Goal: Information Seeking & Learning: Find specific fact

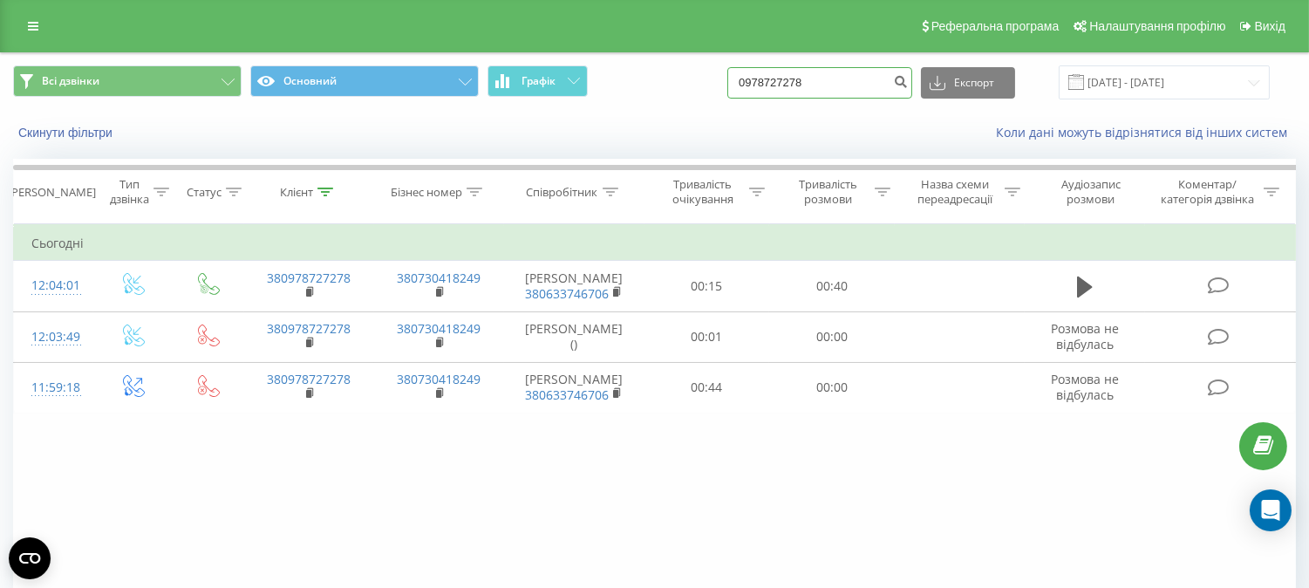
click at [808, 84] on input "0978727278" at bounding box center [819, 82] width 185 height 31
click at [94, 138] on button "Скинути фільтри" at bounding box center [67, 133] width 108 height 16
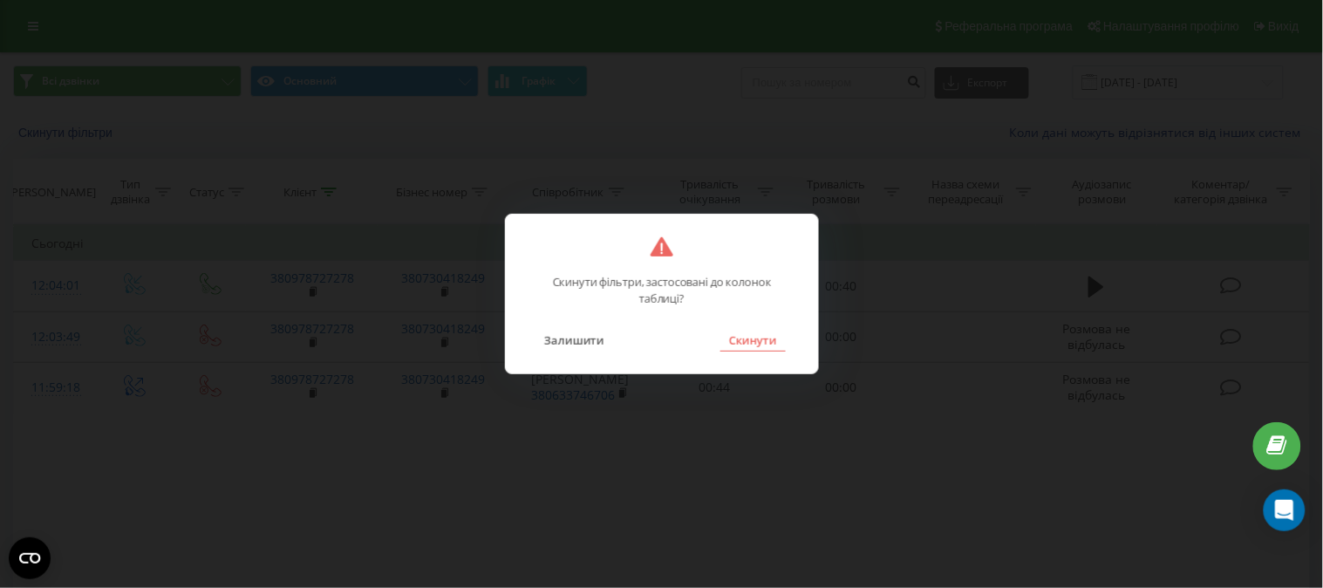
click at [753, 347] on button "Скинути" at bounding box center [752, 340] width 65 height 23
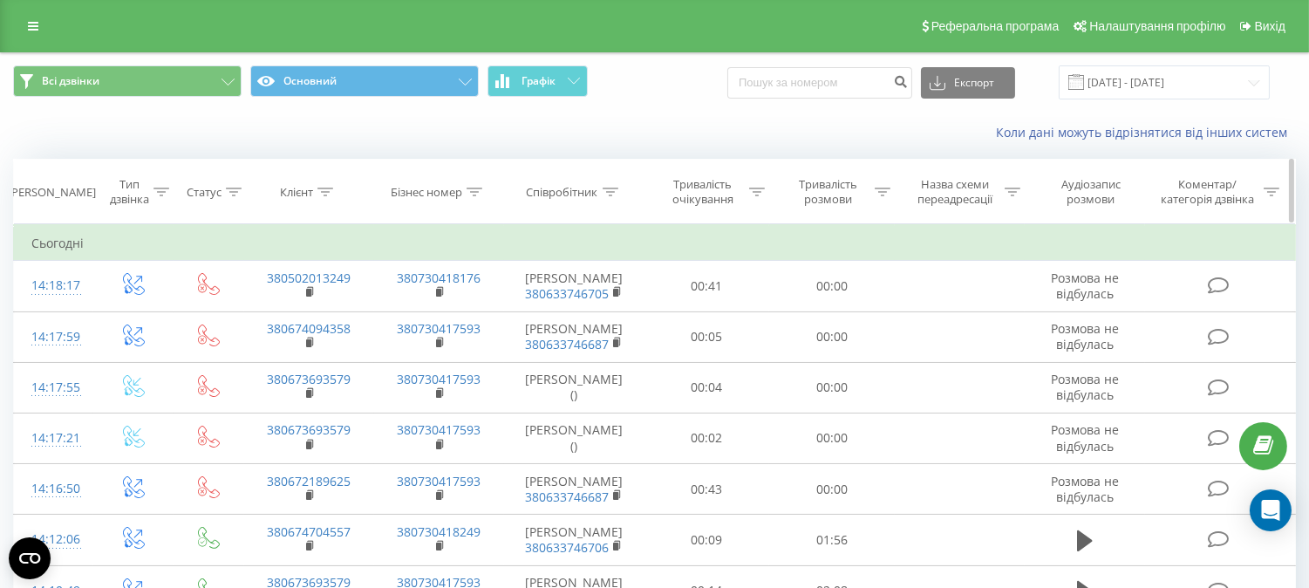
click at [600, 188] on div "Співробітник" at bounding box center [573, 192] width 92 height 15
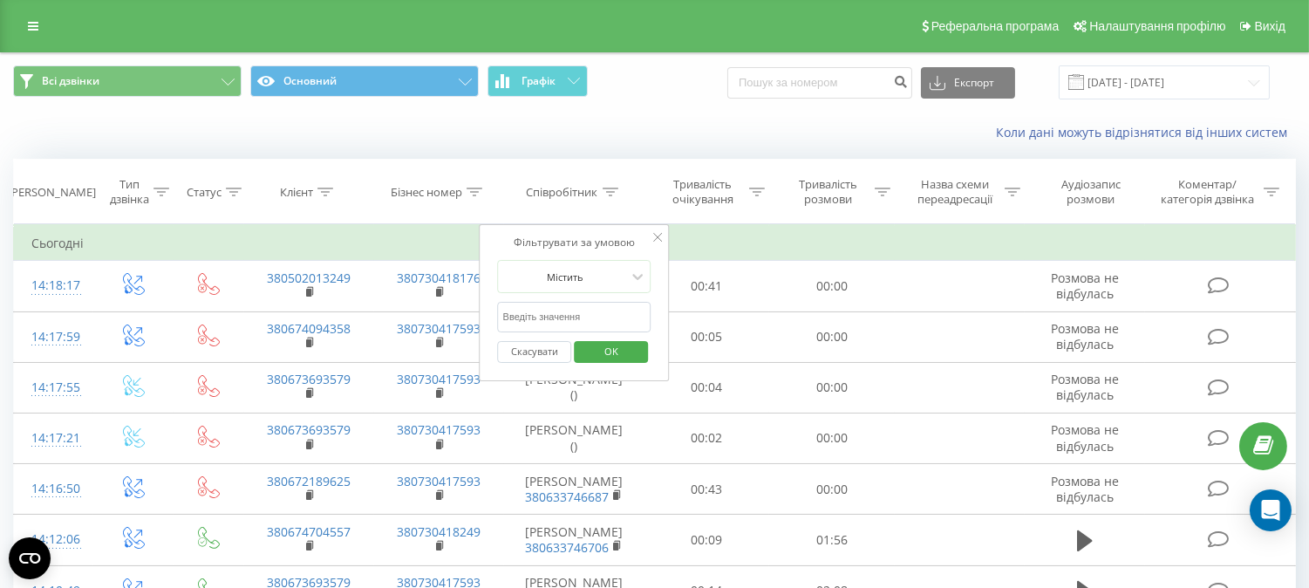
click at [584, 310] on input "text" at bounding box center [574, 317] width 153 height 31
type input "глав"
click at [597, 353] on span "OK" at bounding box center [611, 350] width 49 height 27
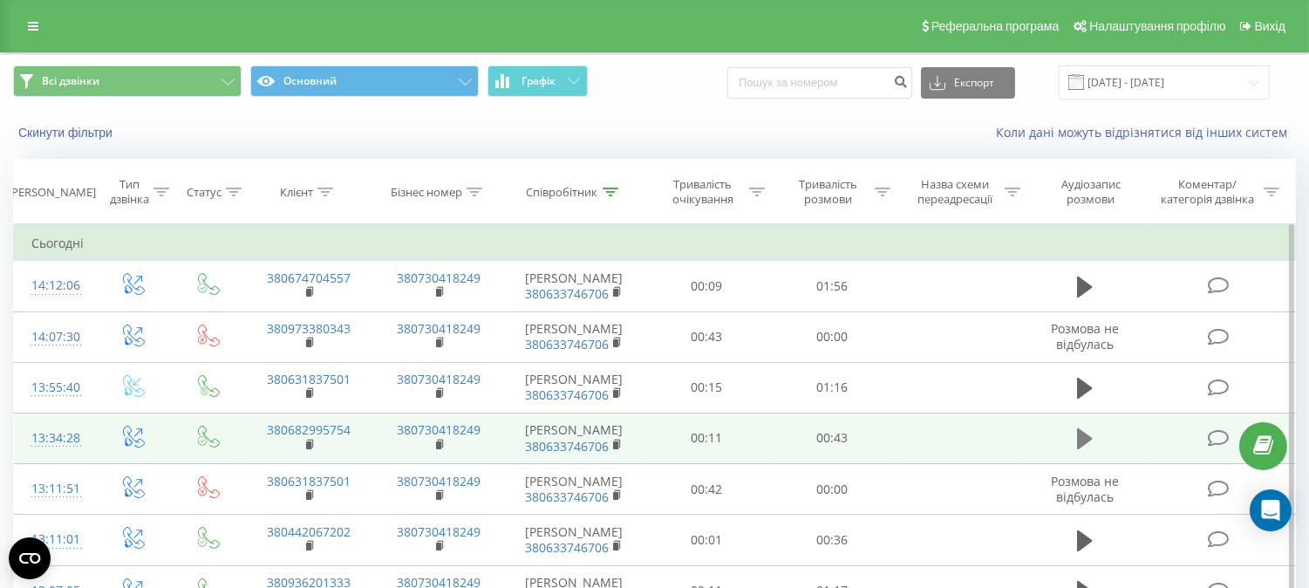
click at [1088, 451] on icon at bounding box center [1085, 438] width 16 height 24
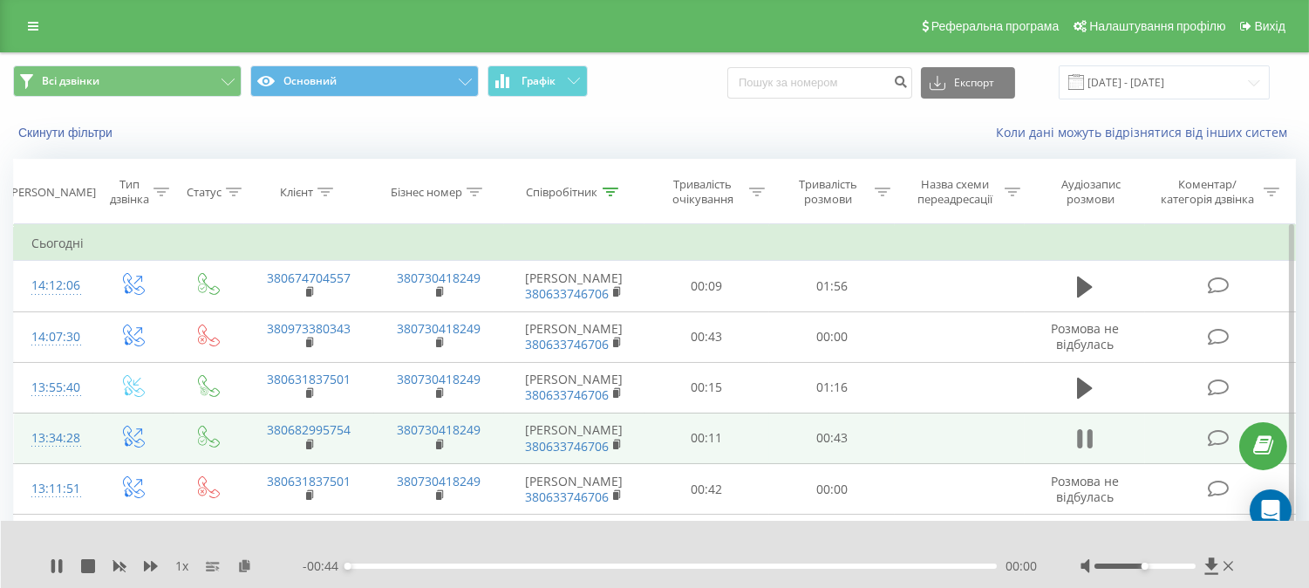
click at [1085, 451] on icon at bounding box center [1085, 438] width 16 height 24
click at [242, 570] on icon at bounding box center [244, 565] width 15 height 12
